Goal: Task Accomplishment & Management: Manage account settings

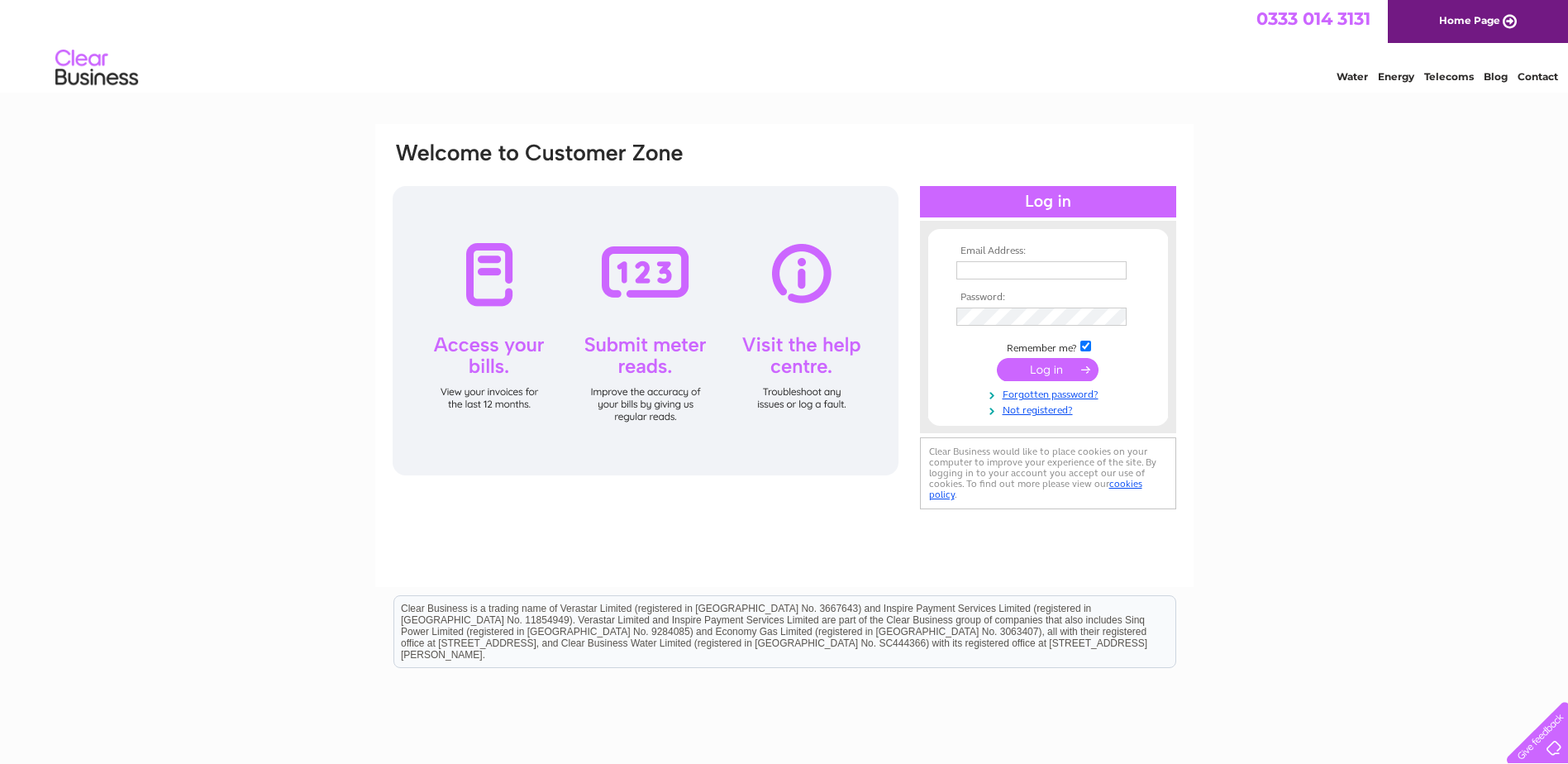
type input "martin.westall@kitchenfinesse.co.uk"
click at [1066, 363] on input "submit" at bounding box center [1047, 369] width 102 height 23
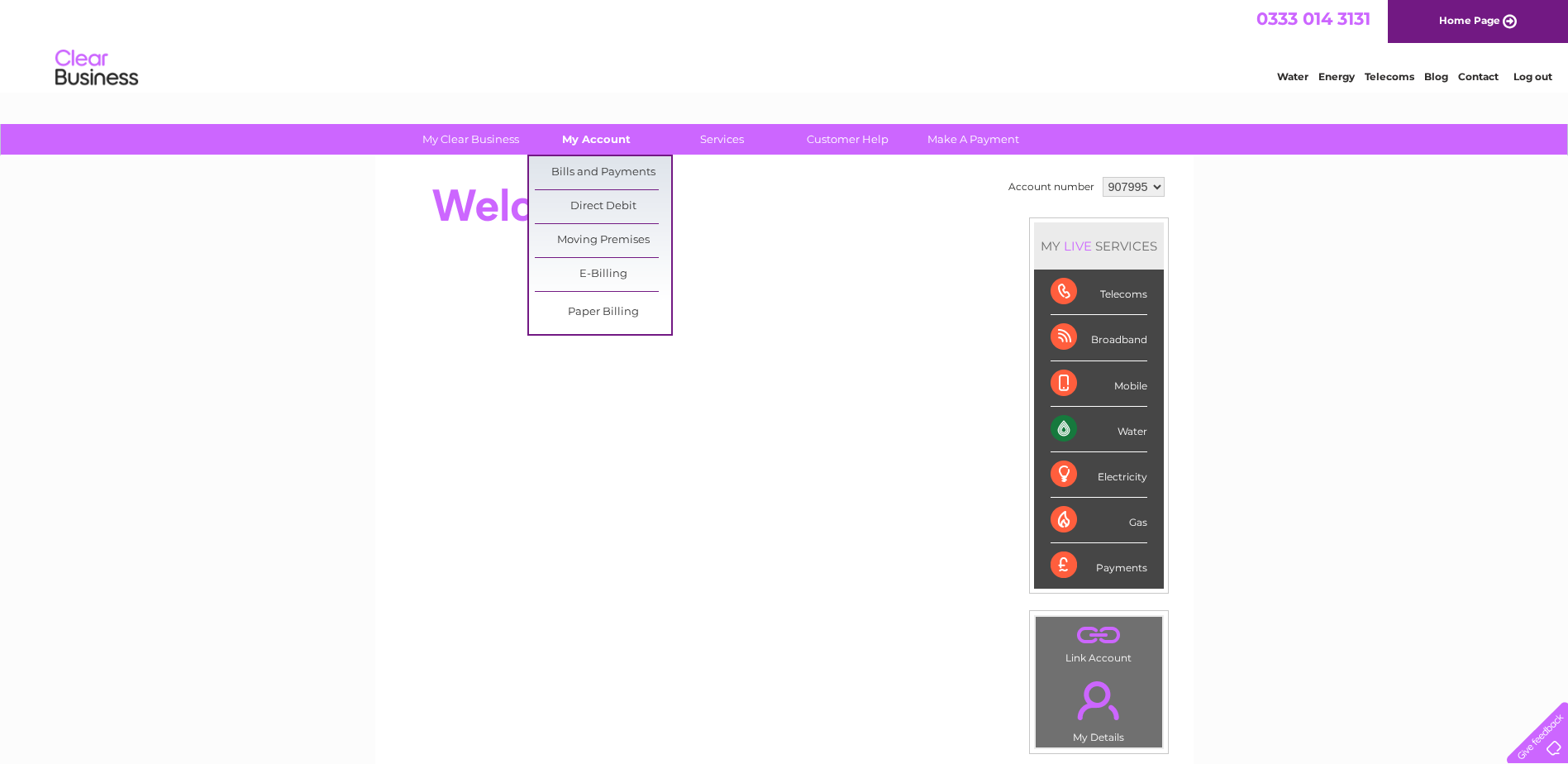
click at [608, 139] on link "My Account" at bounding box center [596, 139] width 136 height 31
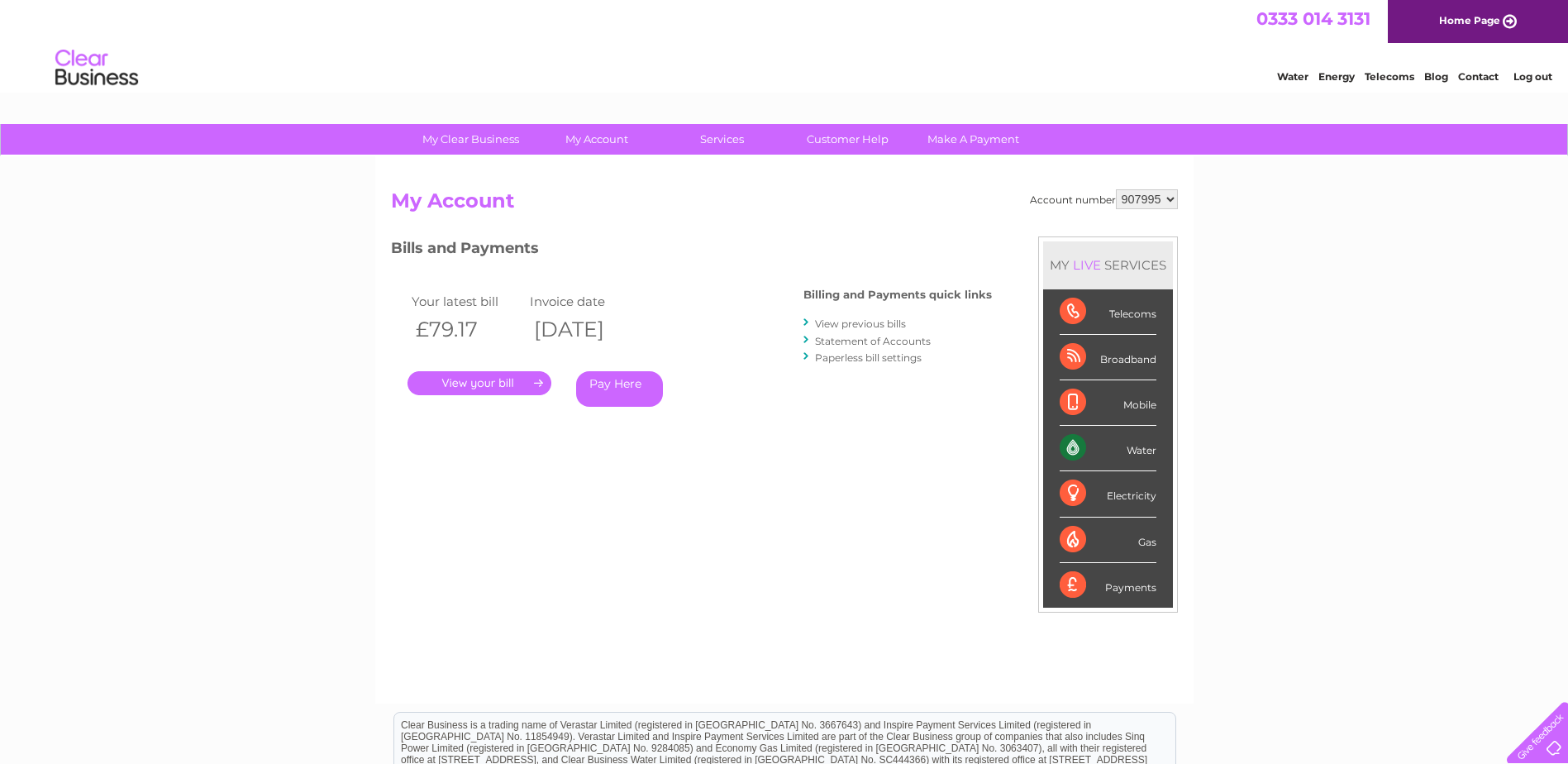
drag, startPoint x: 501, startPoint y: 379, endPoint x: 510, endPoint y: 378, distance: 9.1
click at [503, 379] on link "." at bounding box center [479, 383] width 144 height 24
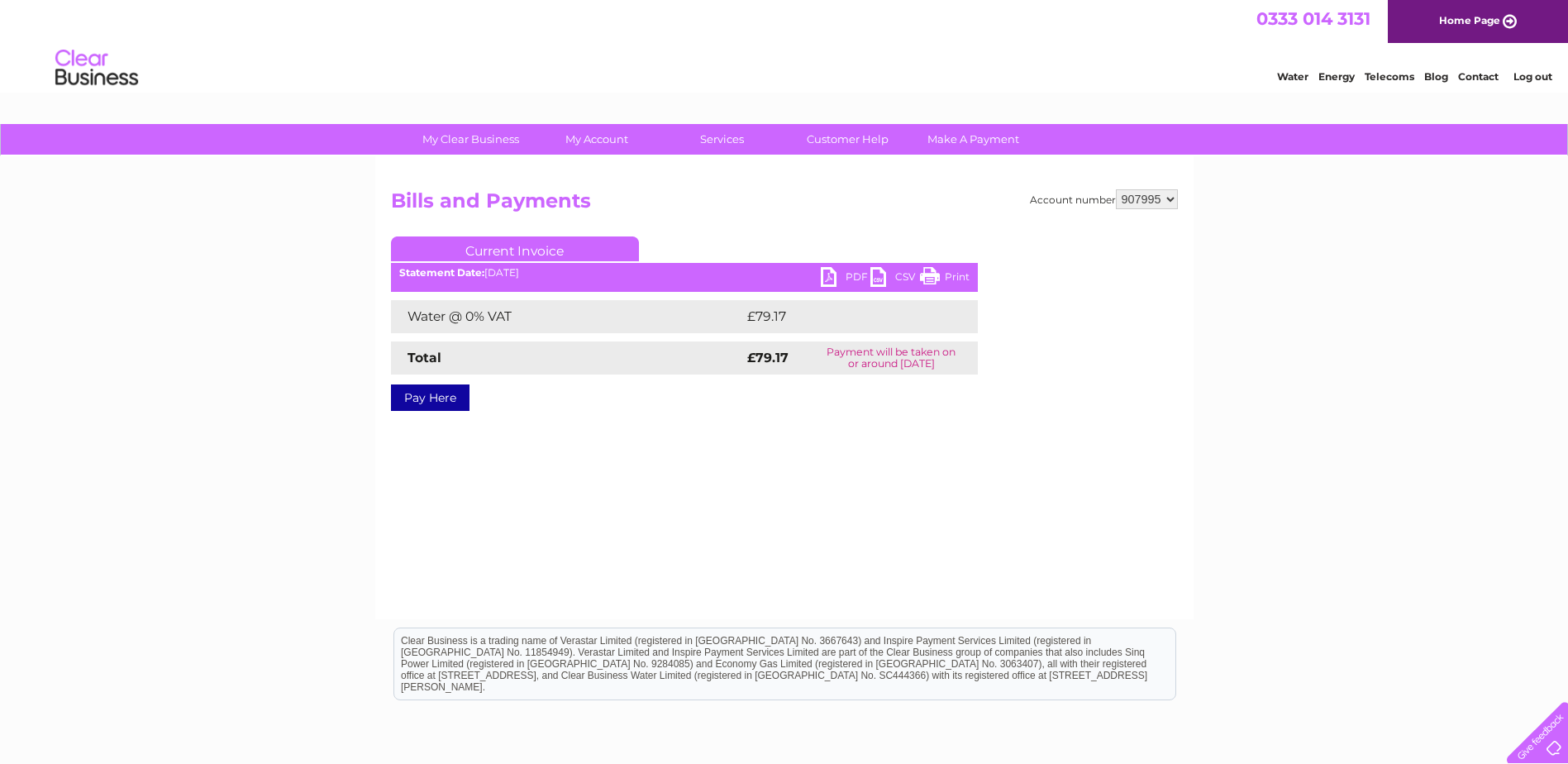
click at [936, 279] on link "Print" at bounding box center [945, 279] width 50 height 24
click at [1173, 198] on select "907995 908261" at bounding box center [1147, 199] width 62 height 20
select select "908261"
click at [1116, 189] on select "907995 908261" at bounding box center [1147, 199] width 62 height 20
click at [935, 274] on link "Print" at bounding box center [945, 279] width 50 height 24
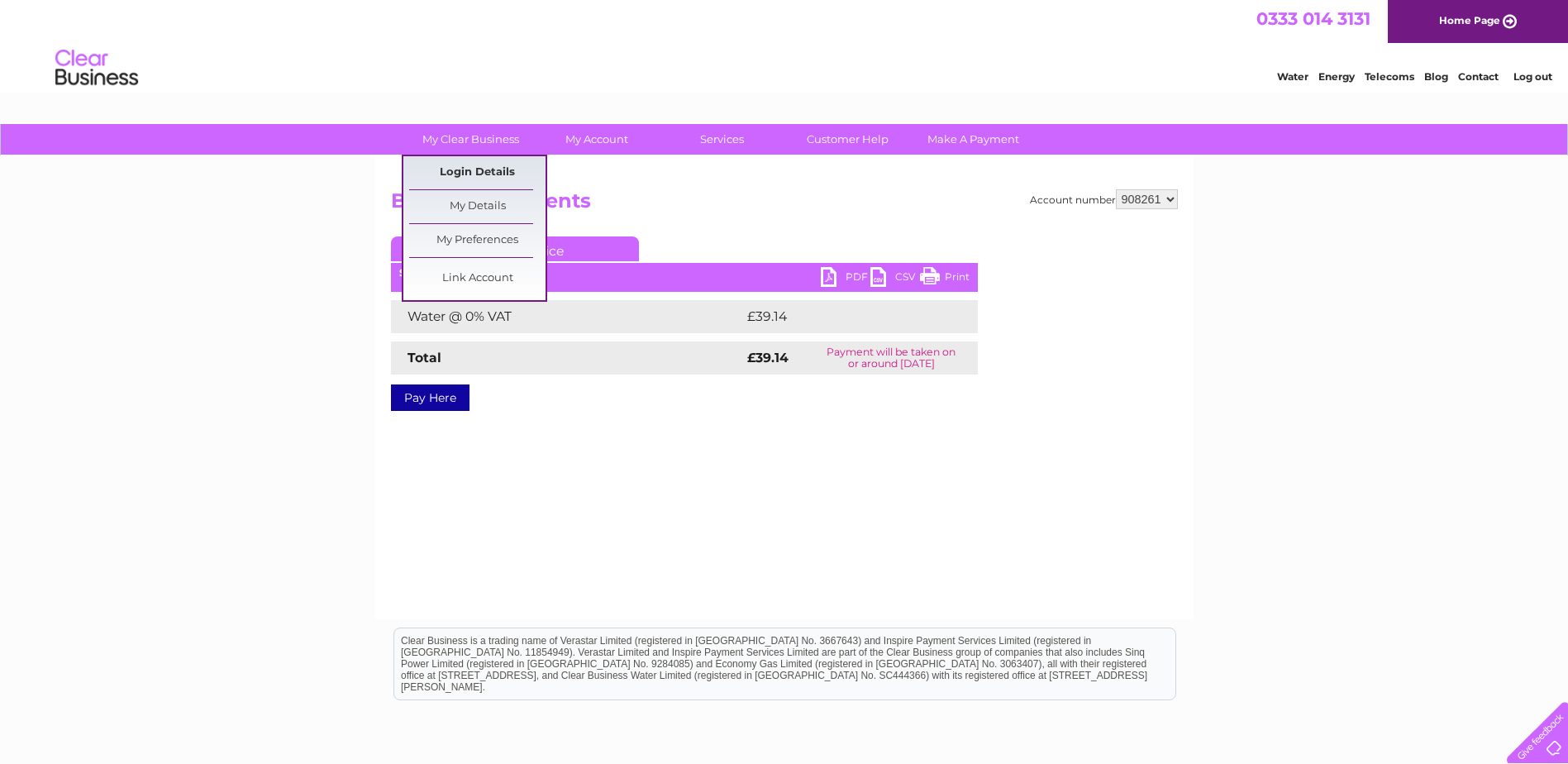
click at [481, 171] on link "Login Details" at bounding box center [477, 173] width 136 height 33
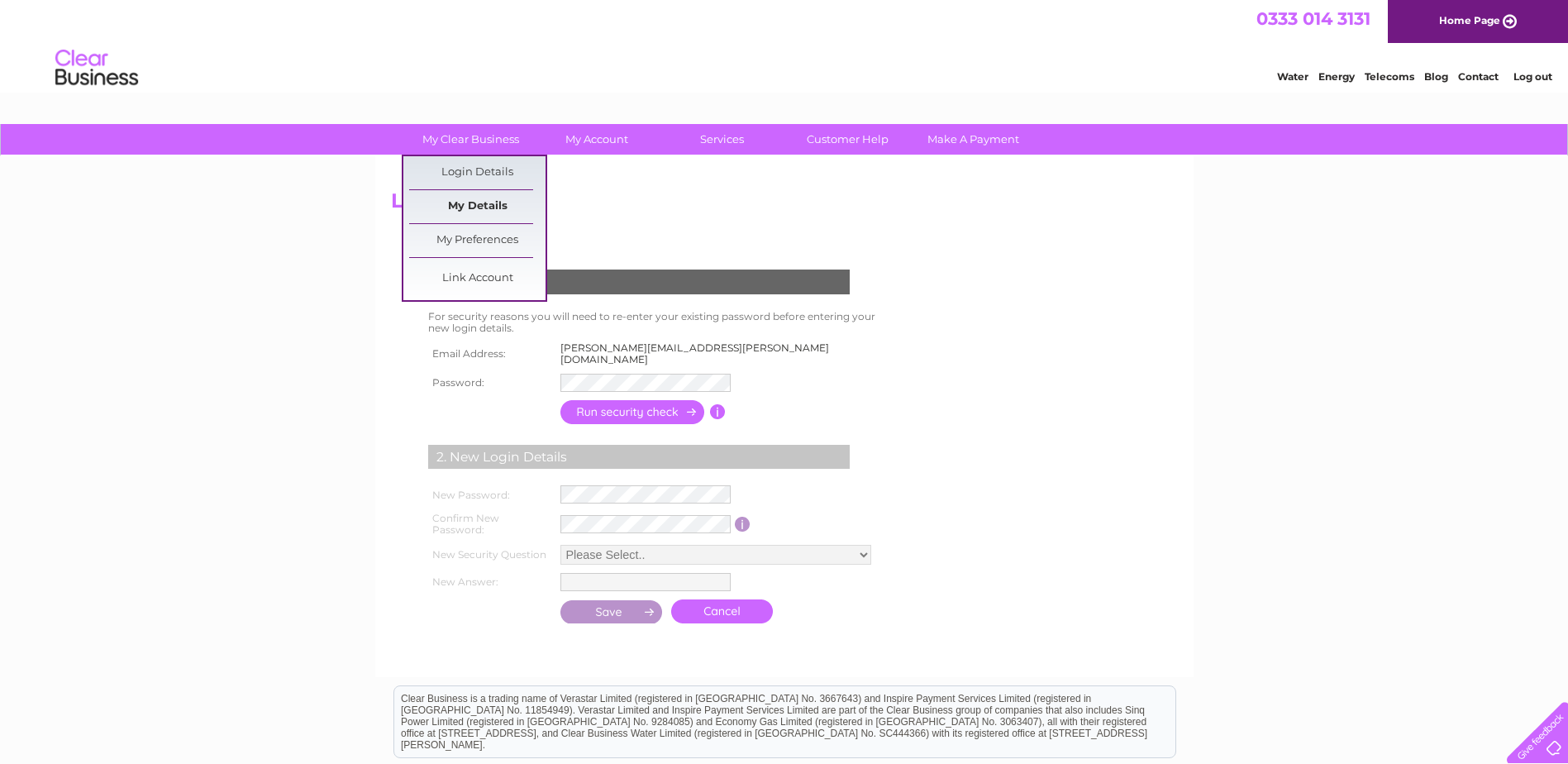
click at [478, 201] on link "My Details" at bounding box center [477, 206] width 136 height 33
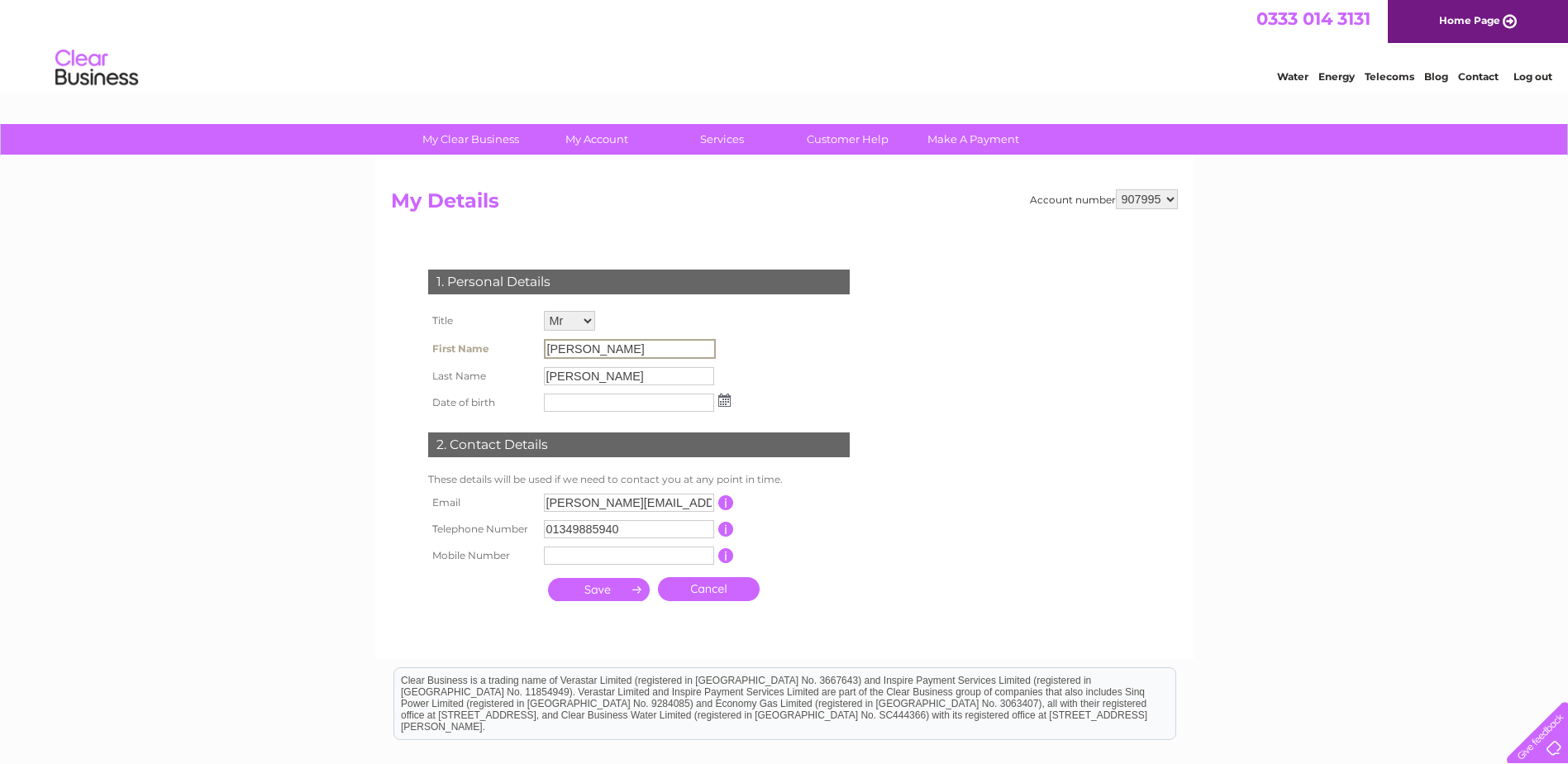
drag, startPoint x: 596, startPoint y: 344, endPoint x: 507, endPoint y: 348, distance: 89.1
click at [507, 348] on tr "First Name Martin" at bounding box center [579, 348] width 311 height 28
click at [590, 345] on input "[PERSON_NAME]" at bounding box center [630, 348] width 172 height 20
click at [591, 346] on input "[PERSON_NAME]" at bounding box center [630, 348] width 172 height 20
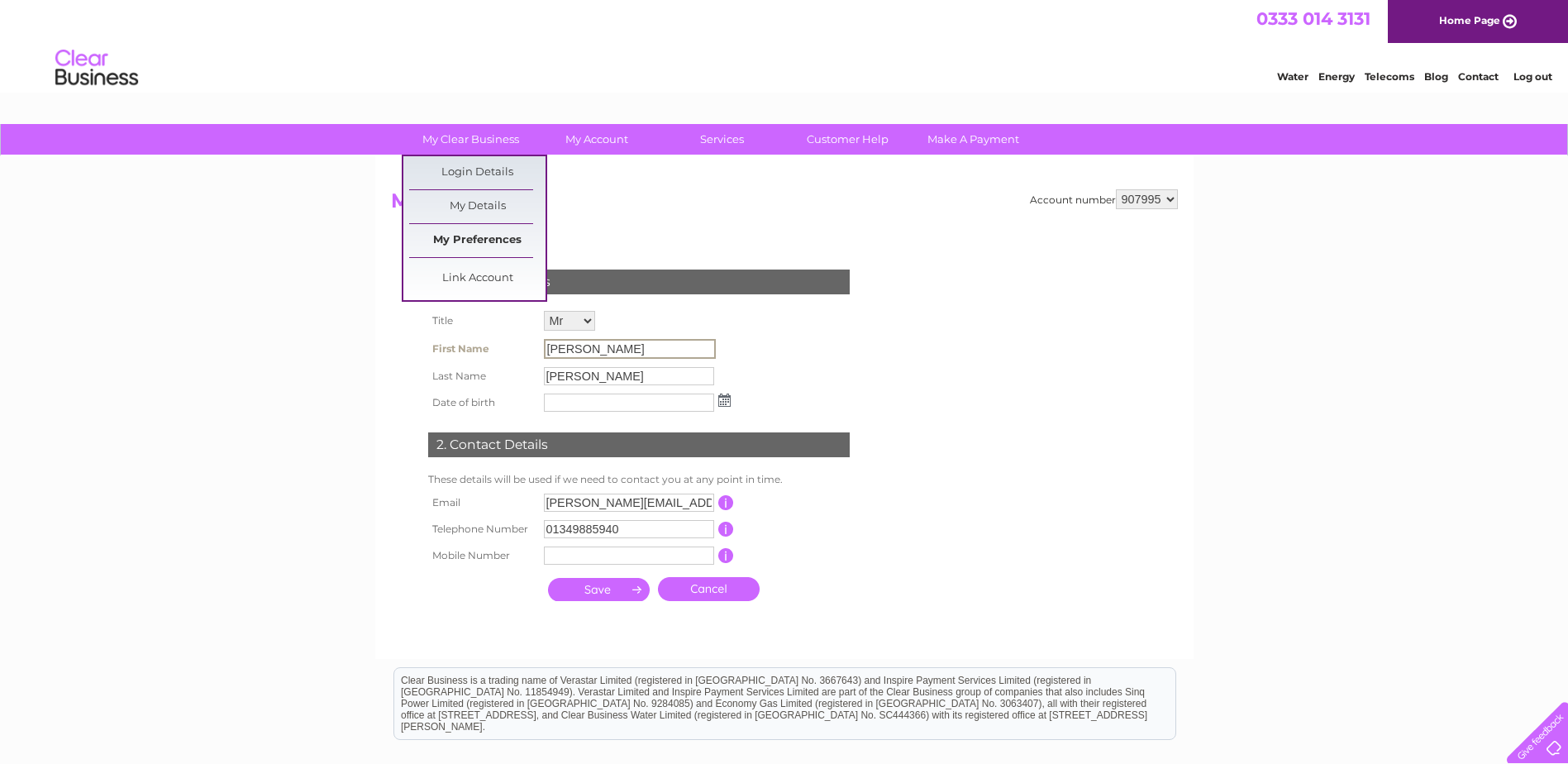
click at [466, 238] on link "My Preferences" at bounding box center [477, 240] width 136 height 33
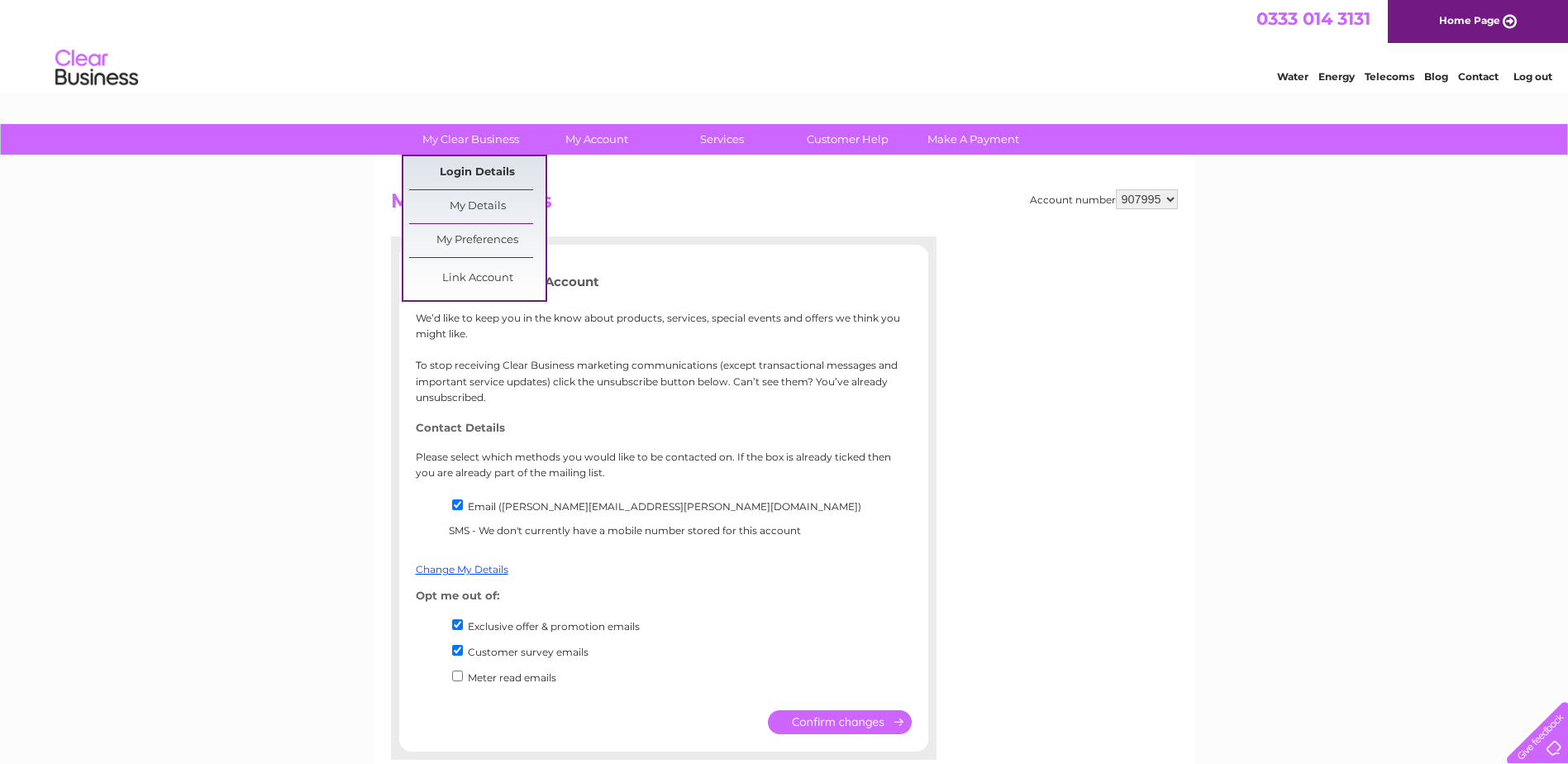
click at [472, 178] on link "Login Details" at bounding box center [477, 173] width 136 height 33
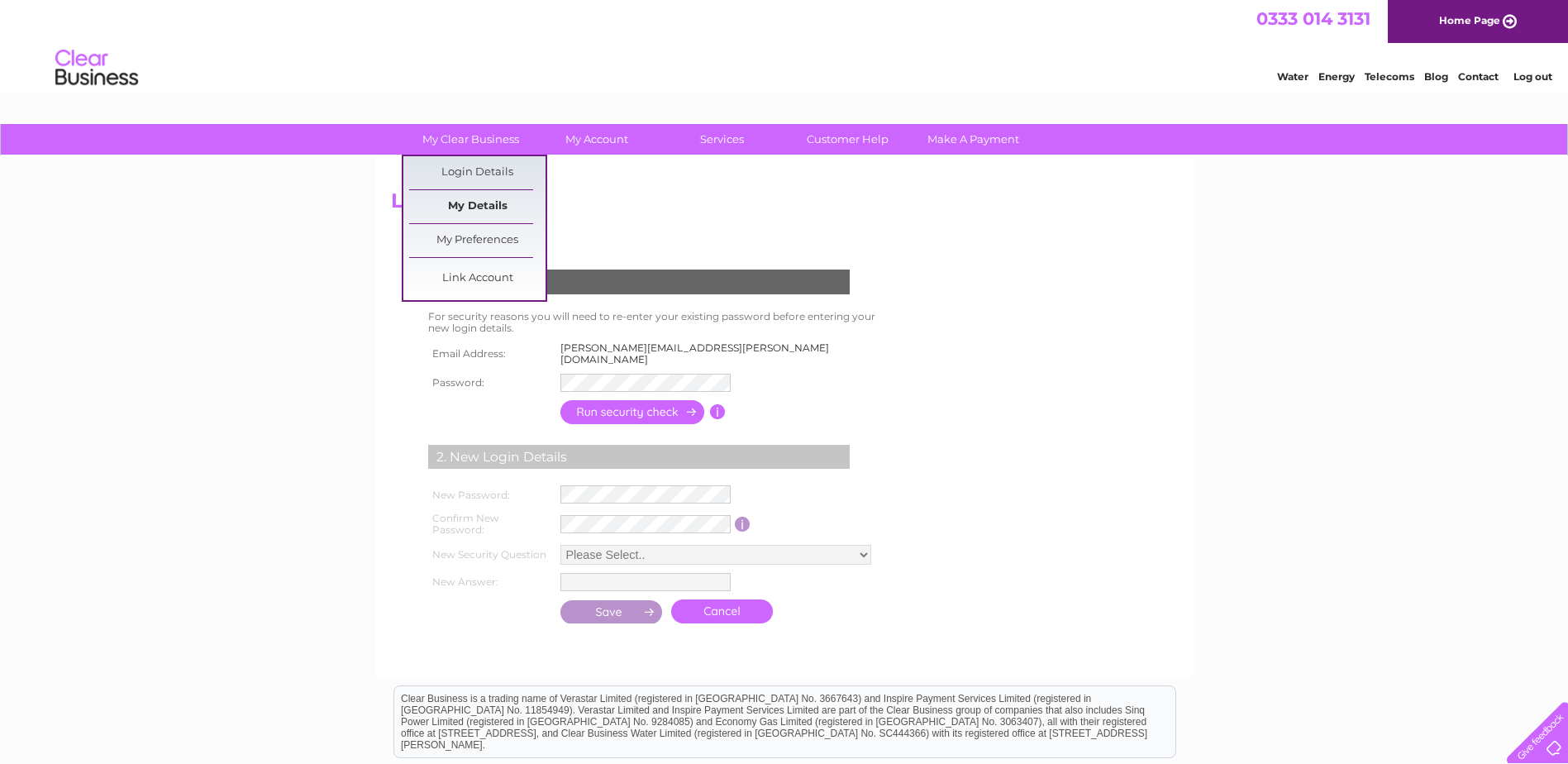
click at [477, 198] on link "My Details" at bounding box center [477, 206] width 136 height 33
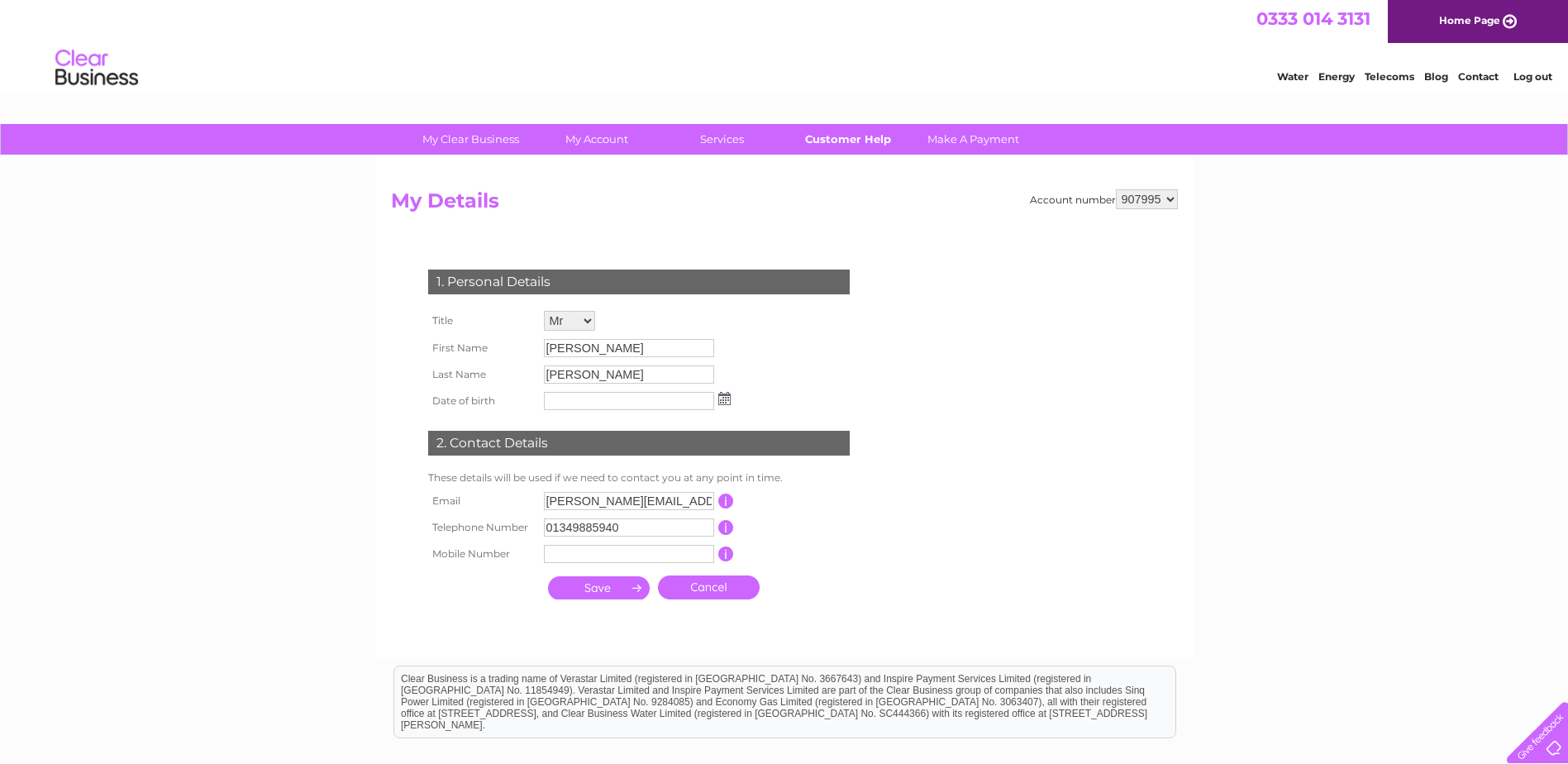
click at [861, 135] on link "Customer Help" at bounding box center [848, 139] width 136 height 31
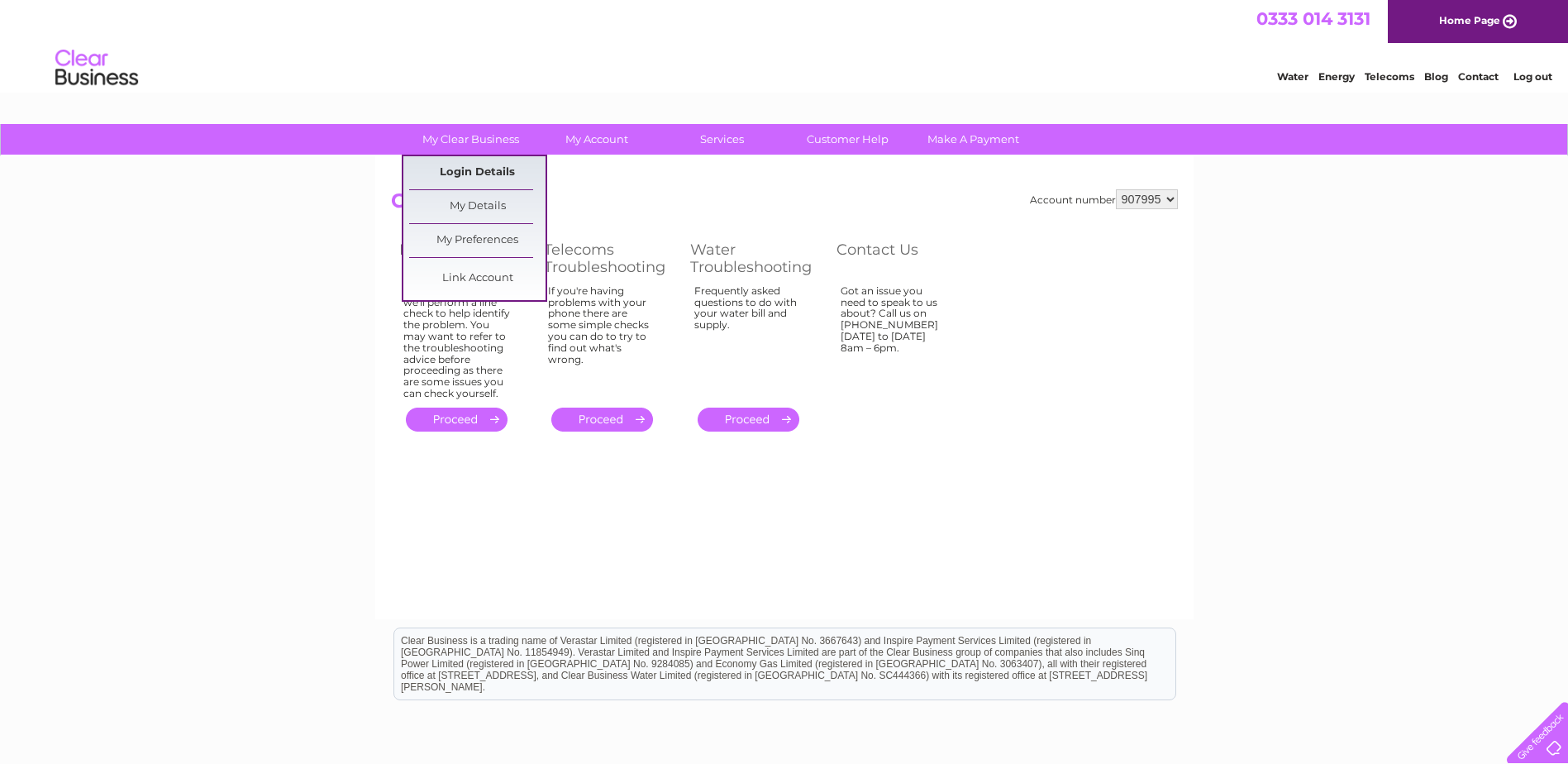
click at [465, 169] on link "Login Details" at bounding box center [477, 173] width 136 height 33
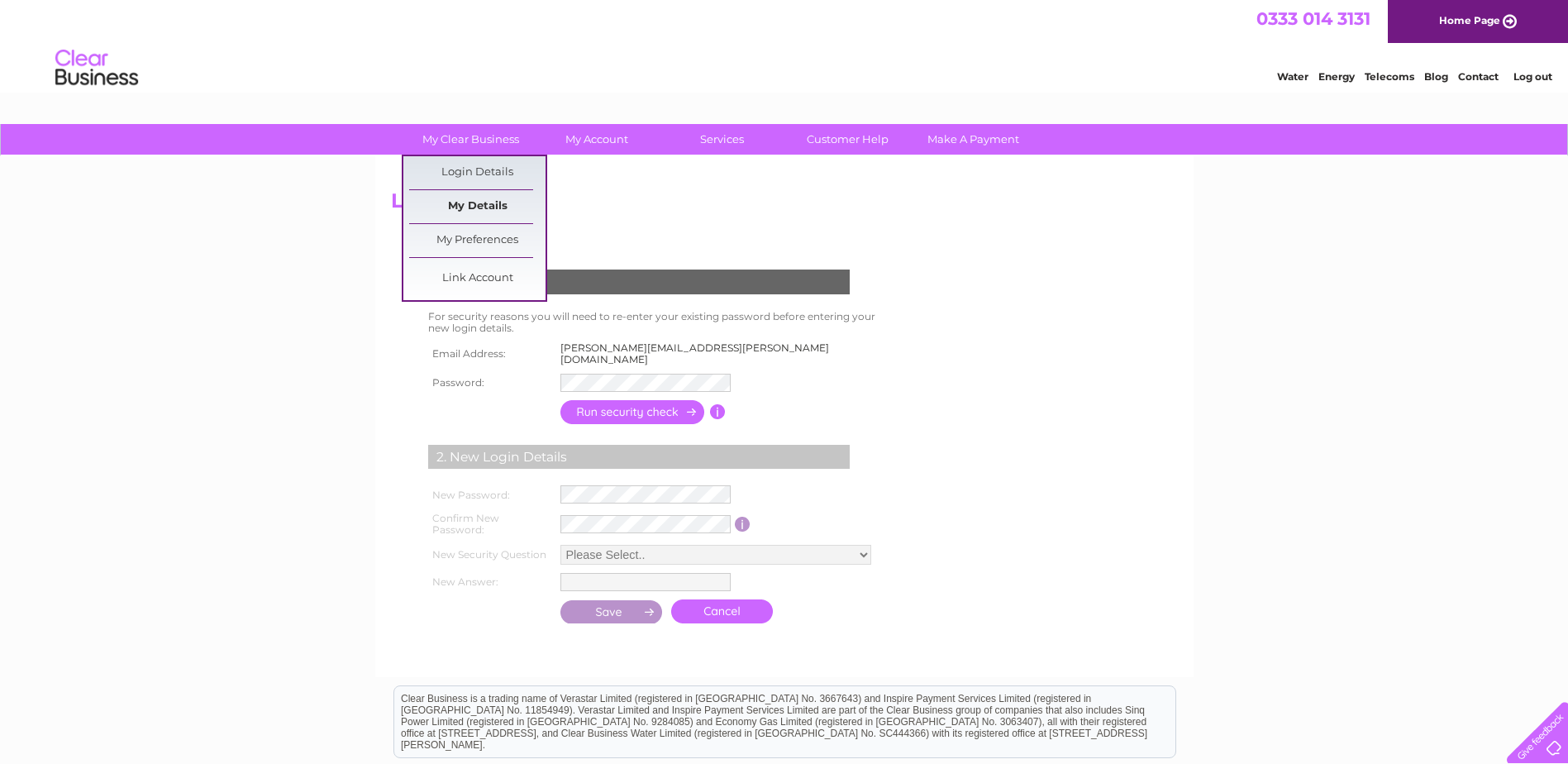
click at [464, 205] on link "My Details" at bounding box center [477, 206] width 136 height 33
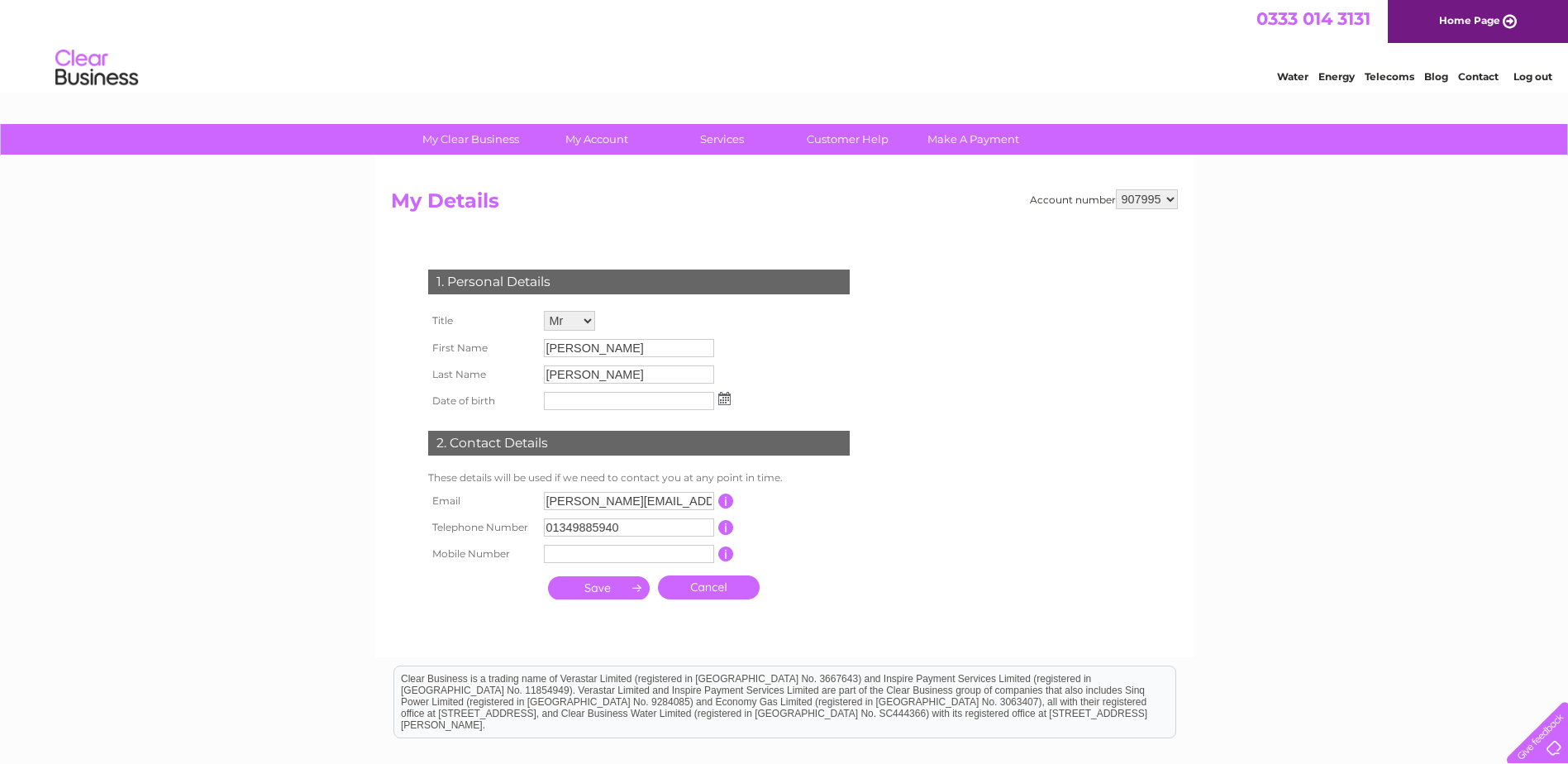
click at [1164, 200] on select "907995 908261" at bounding box center [1147, 199] width 62 height 20
click at [1166, 197] on select "907995 908261" at bounding box center [1147, 199] width 62 height 20
select select "908261"
click at [1116, 189] on select "907995 908261" at bounding box center [1147, 199] width 62 height 20
